Goal: Check status

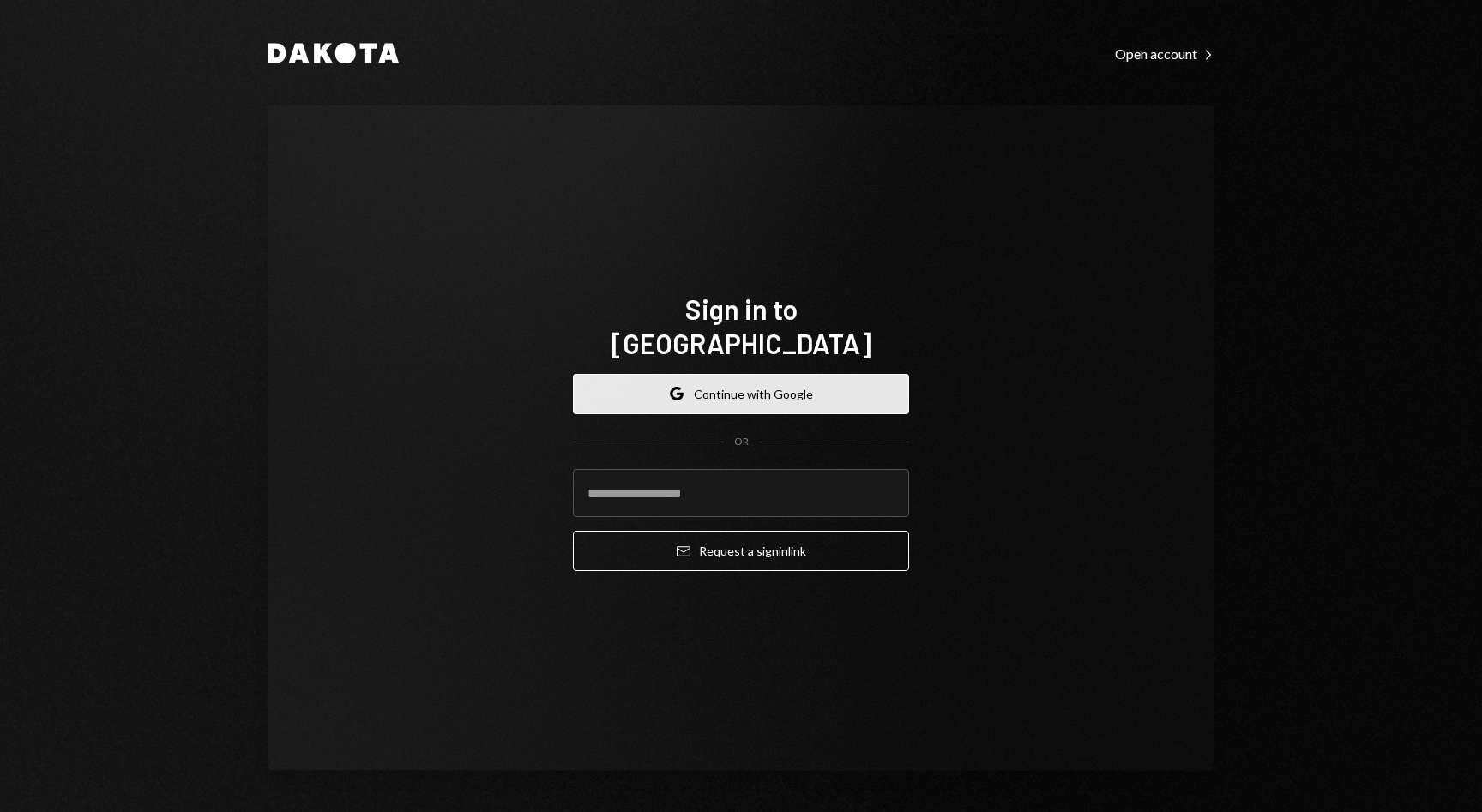
click at [798, 373] on button "Google Continue with Google" at bounding box center [741, 394] width 336 height 40
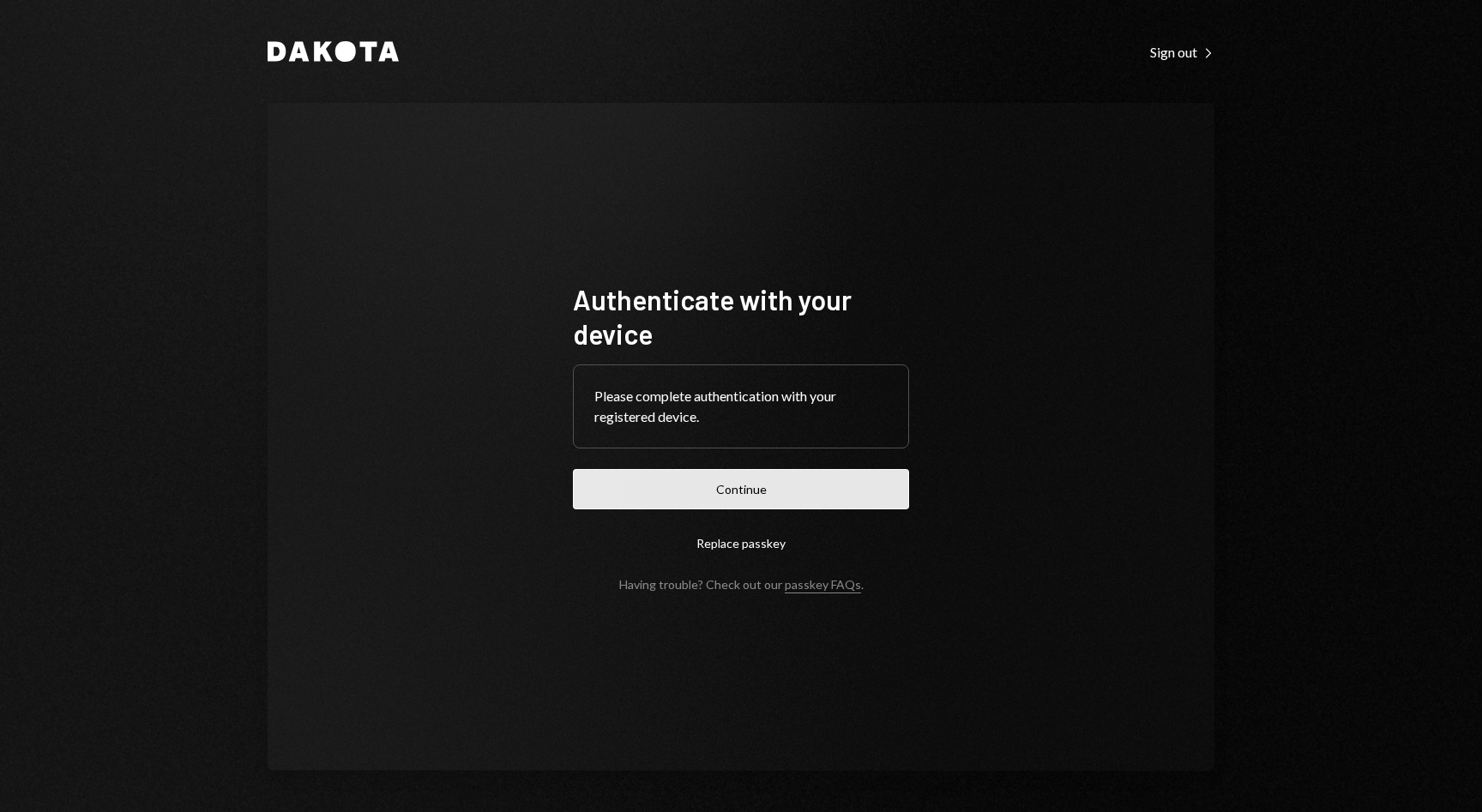
click at [821, 494] on button "Continue" at bounding box center [741, 489] width 336 height 40
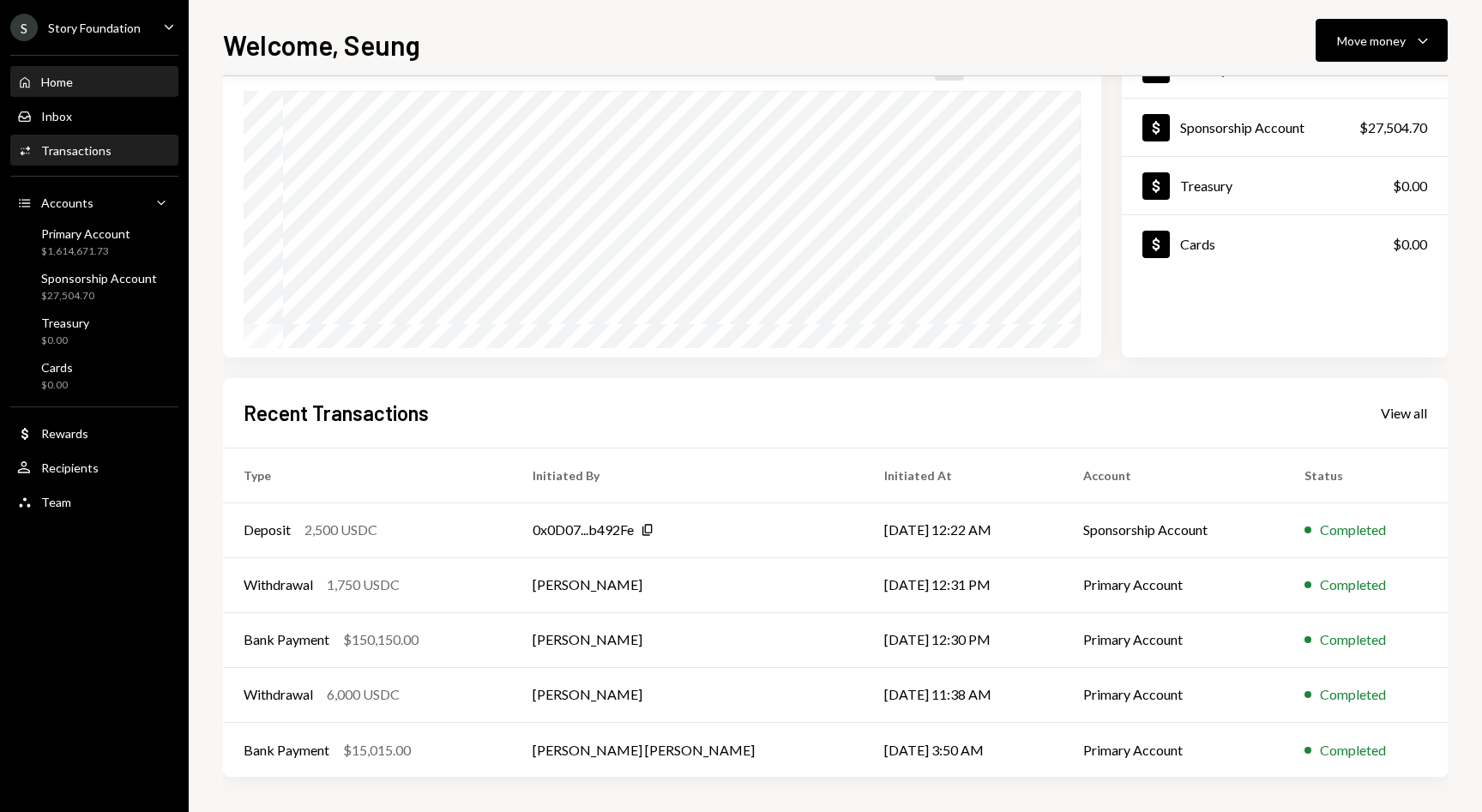
click at [114, 148] on div "Activities Transactions" at bounding box center [95, 151] width 155 height 16
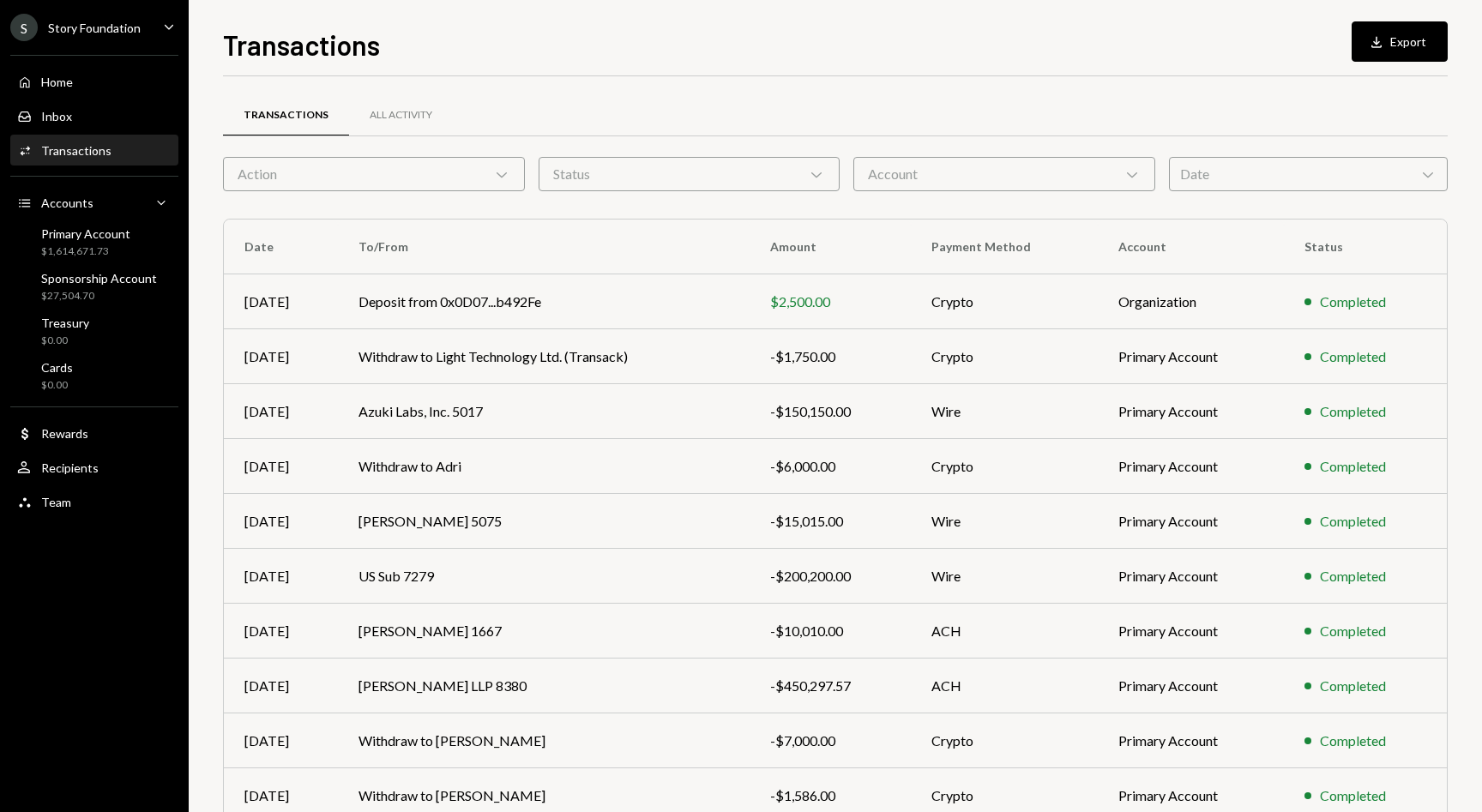
click at [403, 182] on div "Action Chevron Down" at bounding box center [374, 174] width 301 height 34
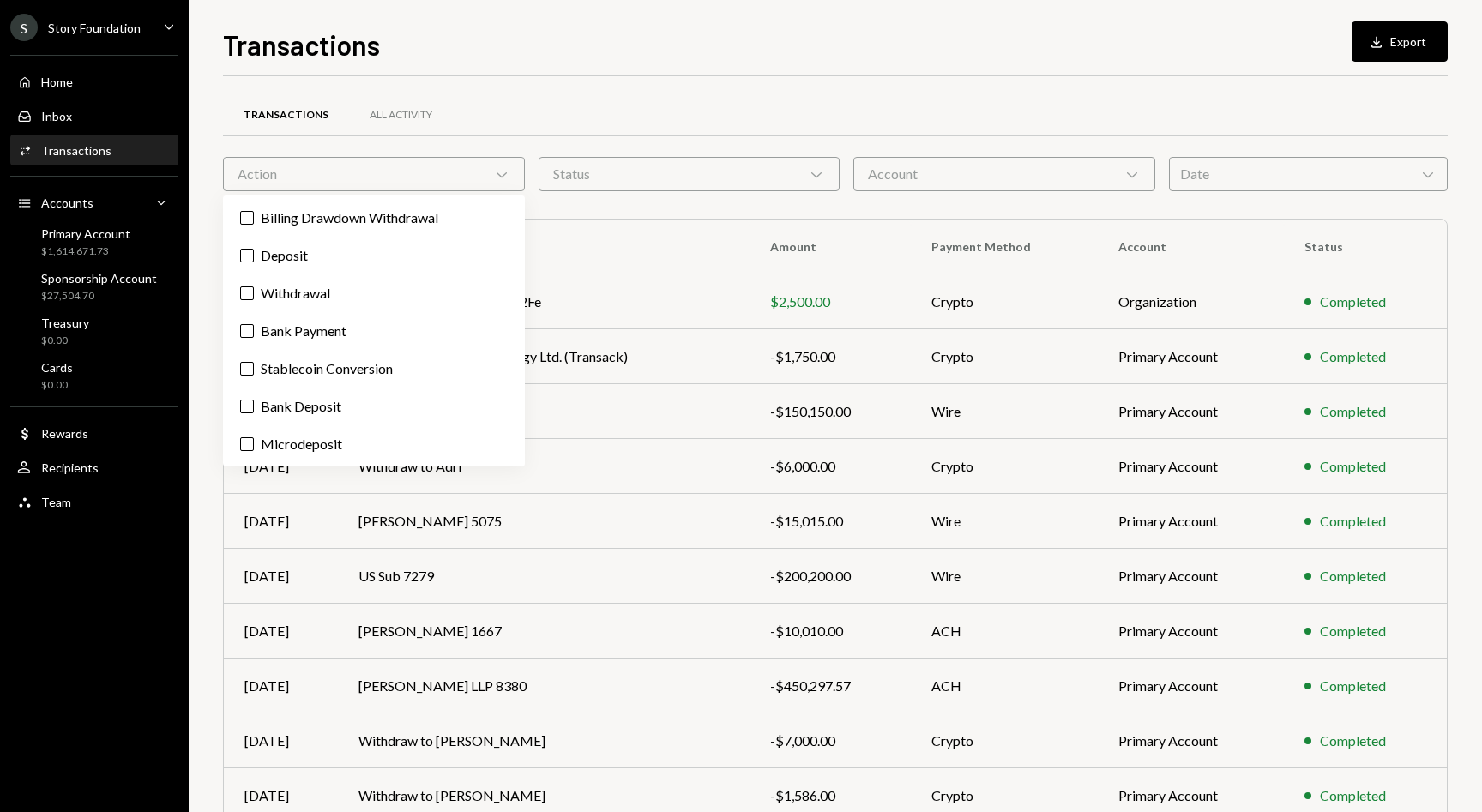
click at [610, 170] on div "Status Chevron Down" at bounding box center [689, 174] width 301 height 34
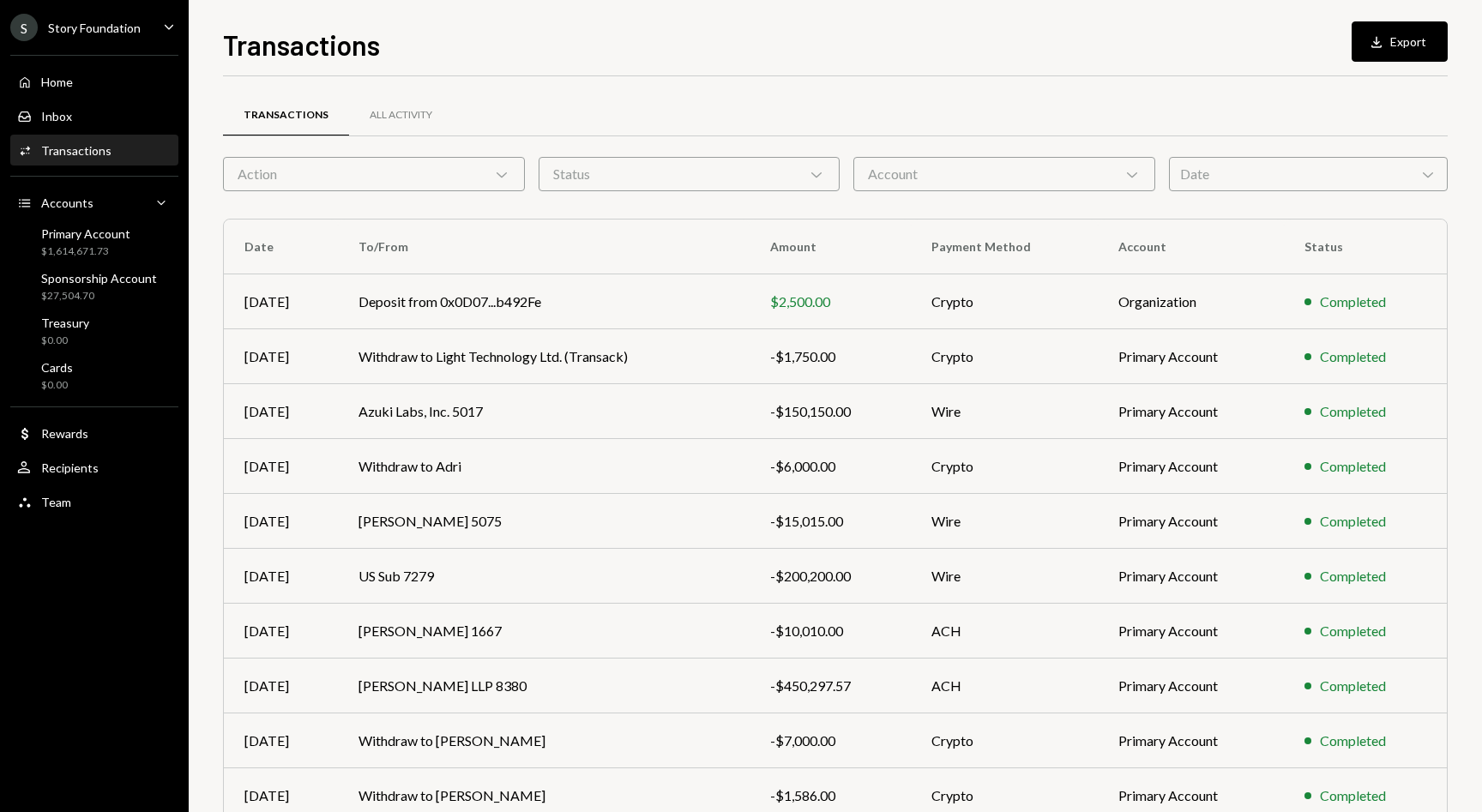
click at [709, 153] on div "Transactions All Activity" at bounding box center [835, 125] width 1224 height 63
click at [958, 170] on div "Account Chevron Down" at bounding box center [1004, 174] width 301 height 34
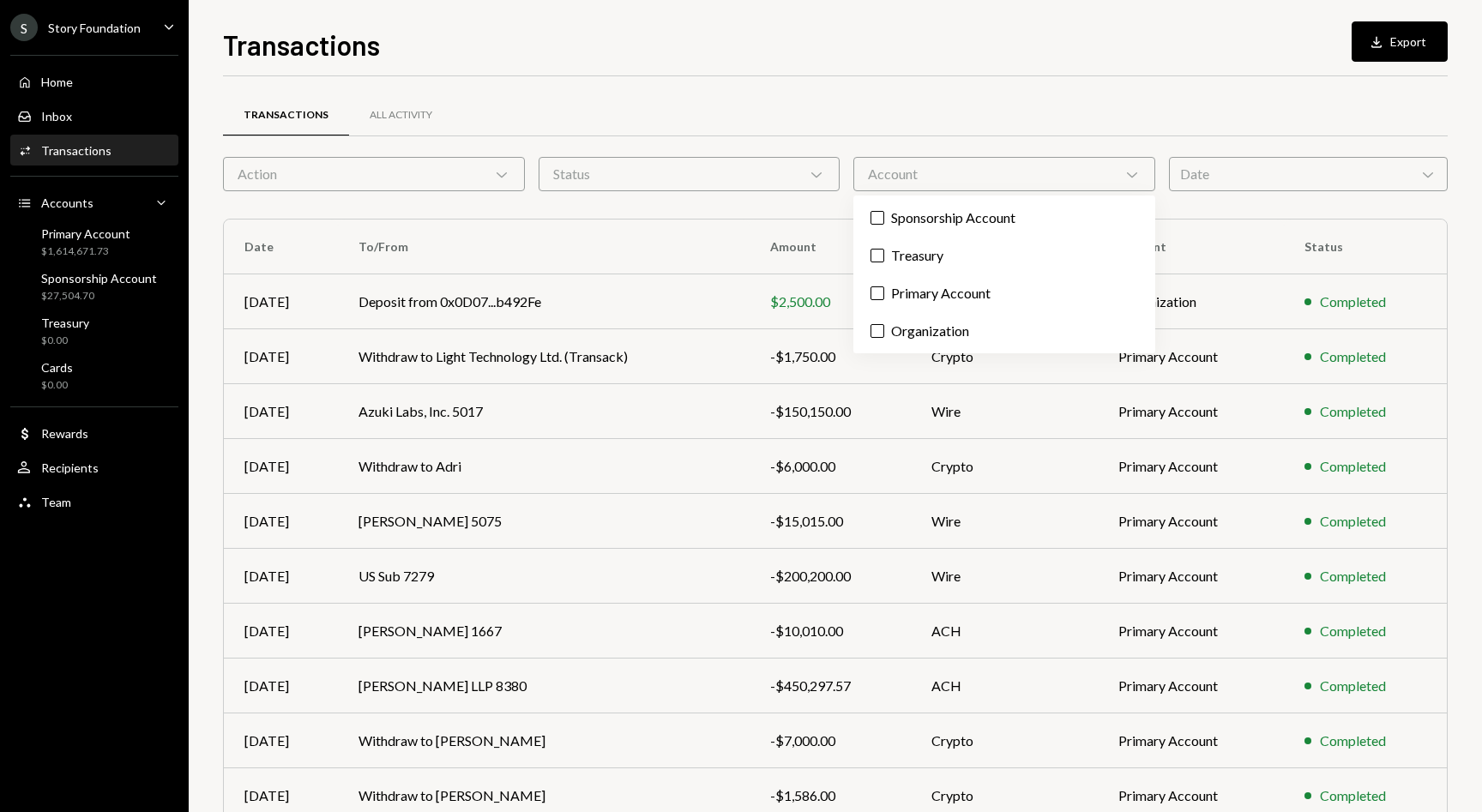
click at [967, 110] on div "Transactions All Activity" at bounding box center [835, 115] width 1224 height 44
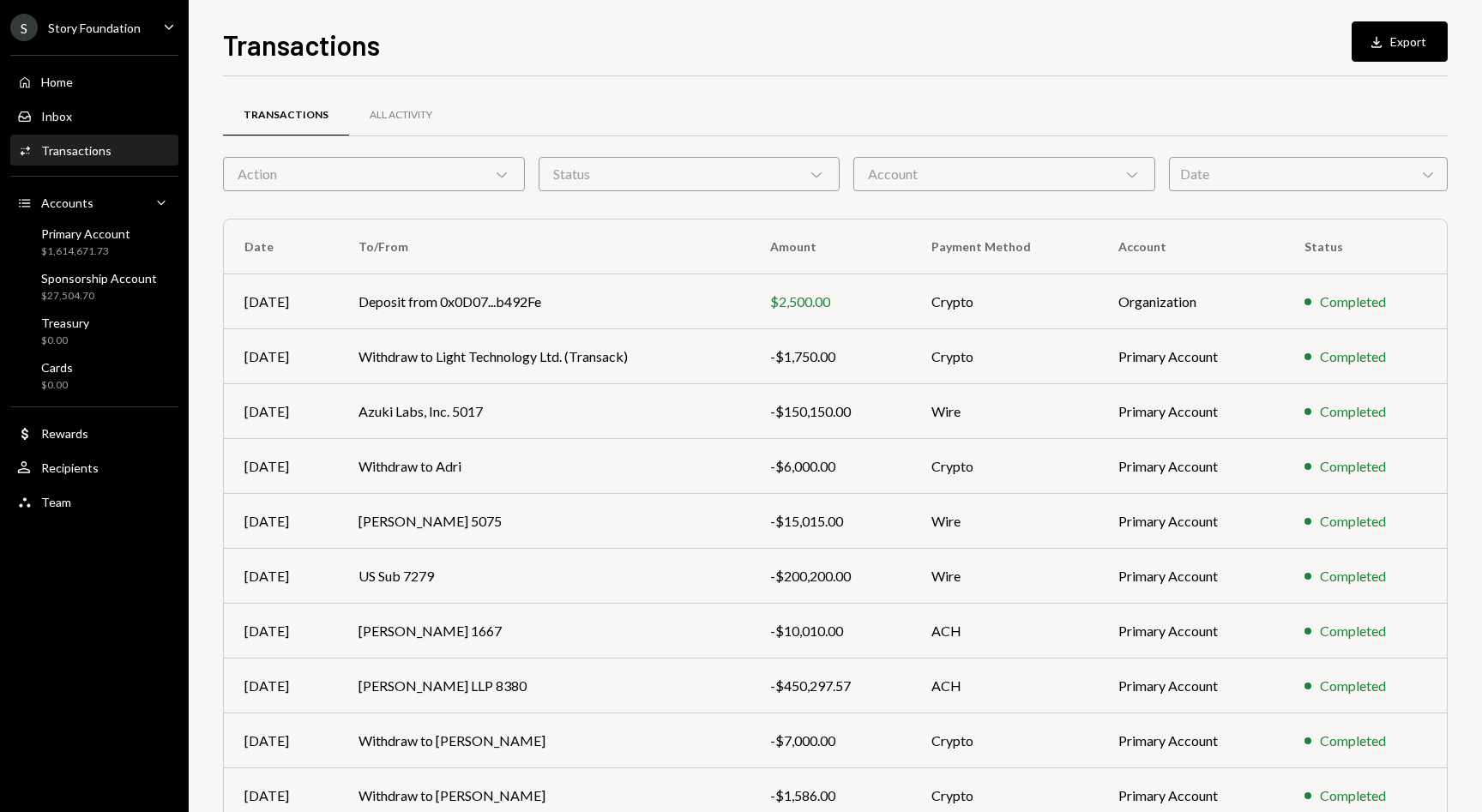
click at [1190, 182] on div "Date Chevron Down" at bounding box center [1308, 174] width 279 height 34
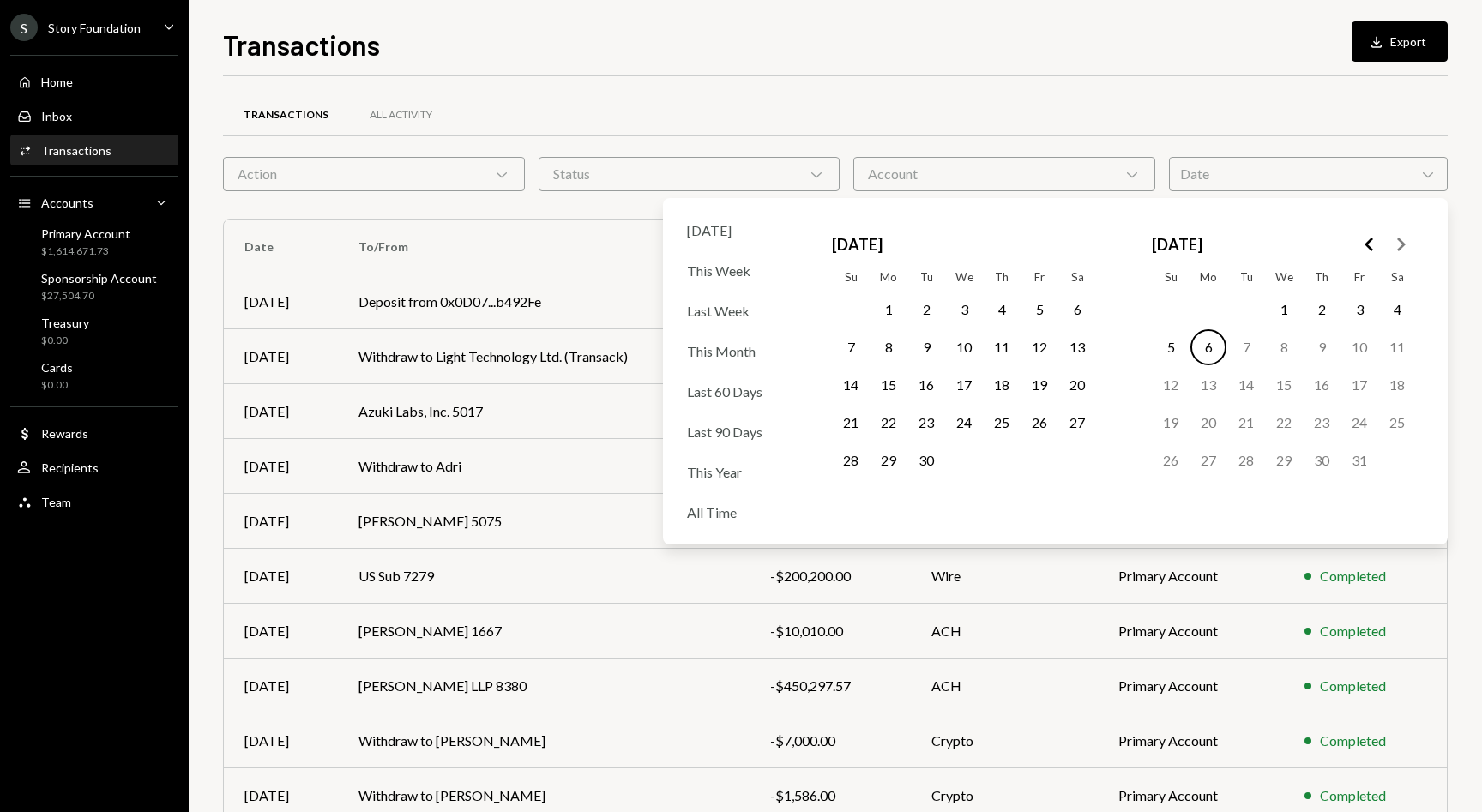
click at [1375, 238] on icon "Go to the Previous Month" at bounding box center [1369, 243] width 20 height 20
click at [1202, 385] on button "11" at bounding box center [1208, 385] width 36 height 36
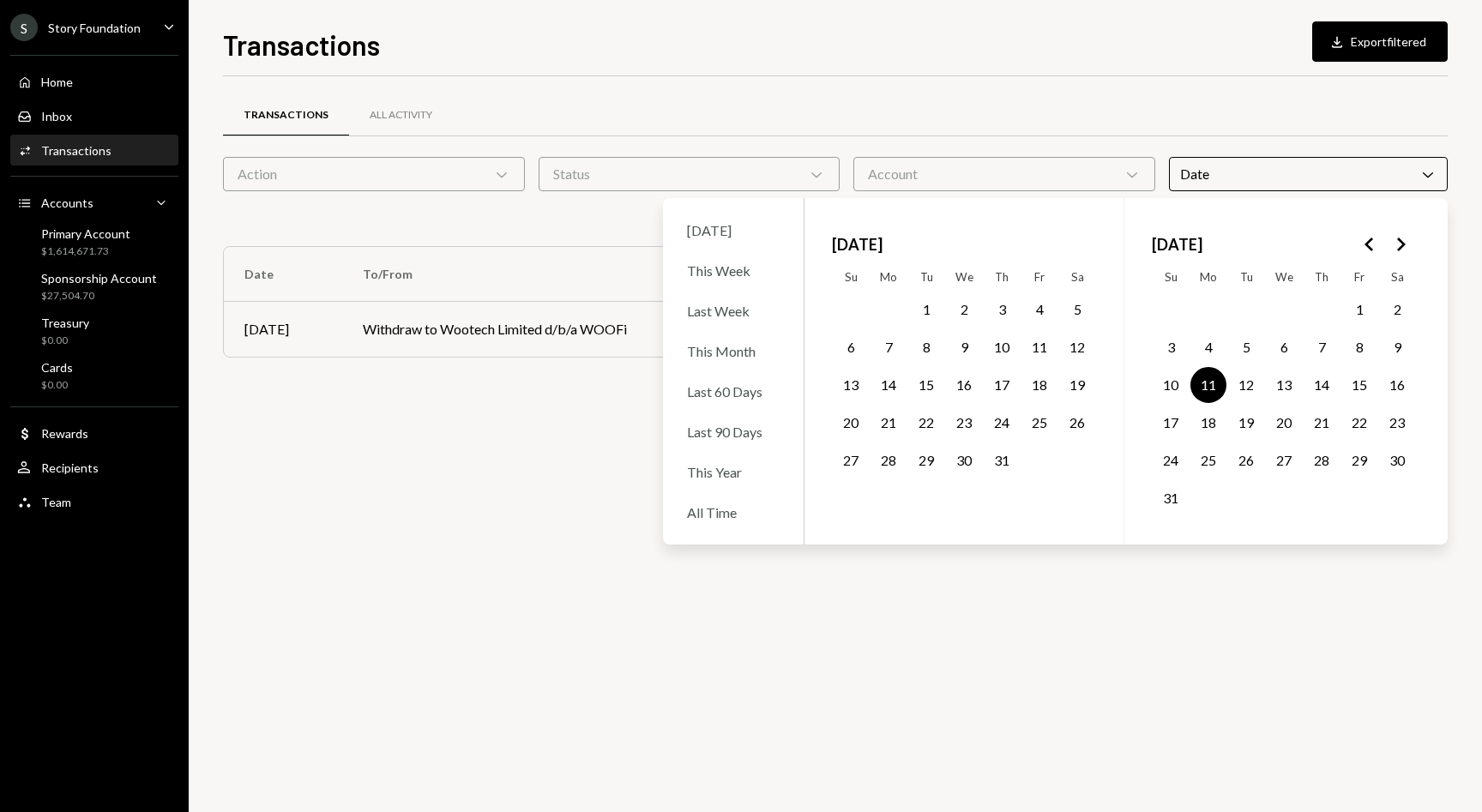
click at [1355, 388] on button "15" at bounding box center [1359, 385] width 36 height 36
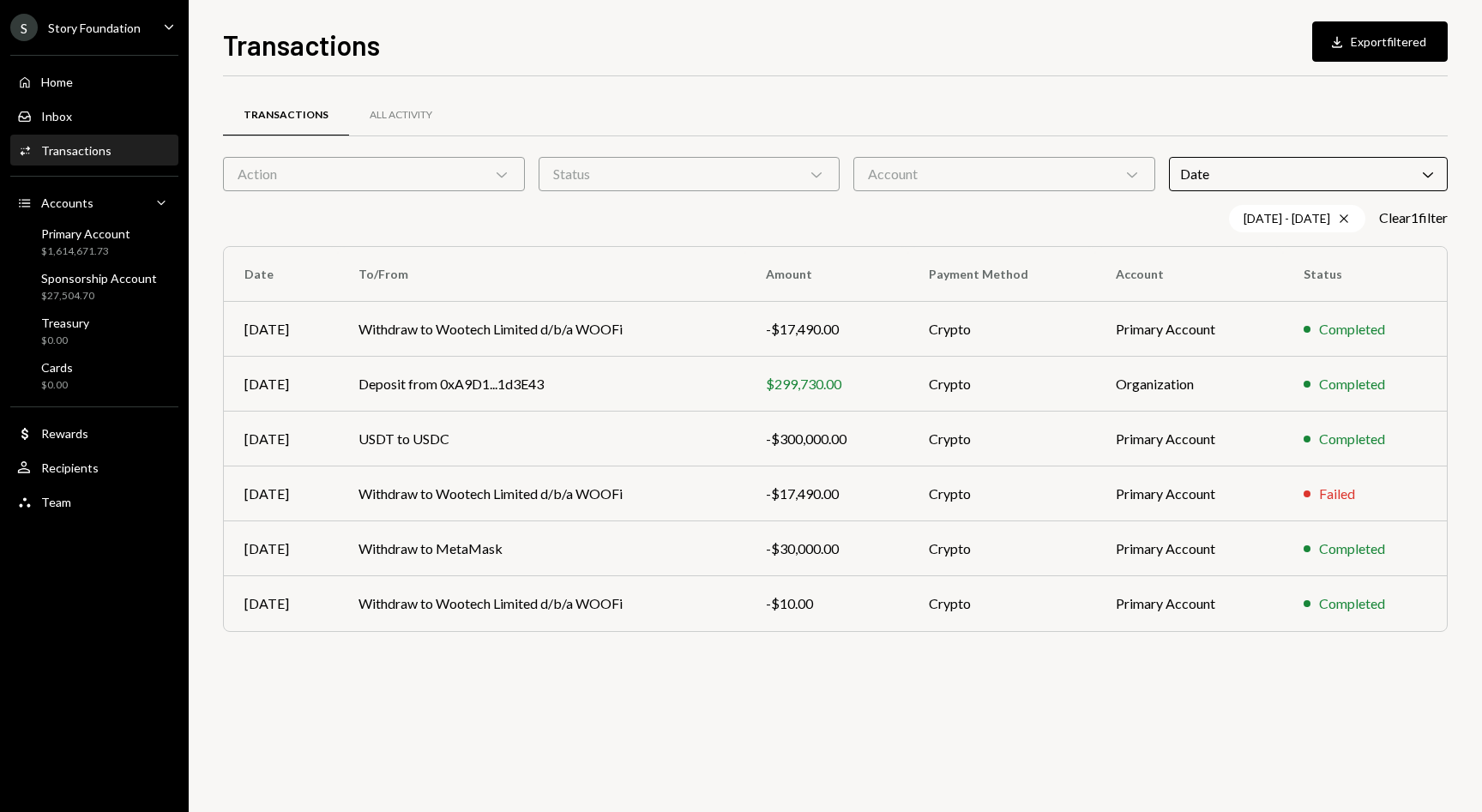
click at [1263, 134] on div "Transactions All Activity" at bounding box center [835, 115] width 1224 height 44
